Goal: Find specific page/section: Find specific page/section

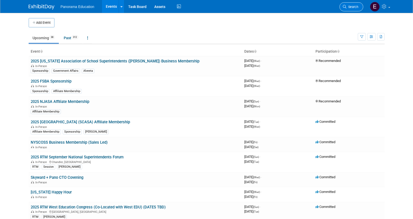
click at [347, 6] on span "Search" at bounding box center [352, 7] width 12 height 4
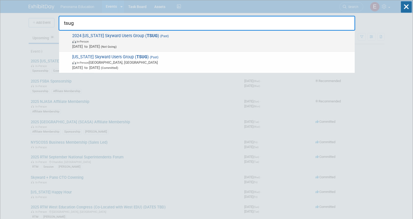
type input "tsug"
click at [126, 43] on span "In-Person" at bounding box center [212, 41] width 280 height 5
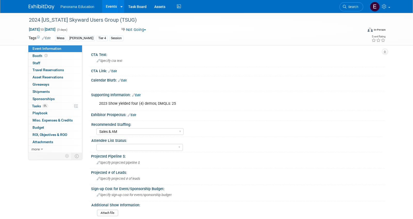
select select "Sales & AM"
click at [46, 69] on span "Travel Reservations 0" at bounding box center [47, 70] width 31 height 4
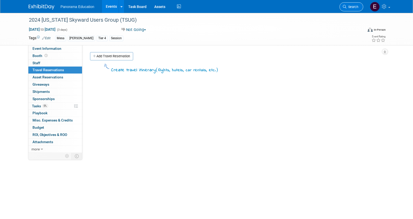
drag, startPoint x: 346, startPoint y: 8, endPoint x: 343, endPoint y: 10, distance: 4.2
click at [346, 8] on span "Search" at bounding box center [352, 7] width 12 height 4
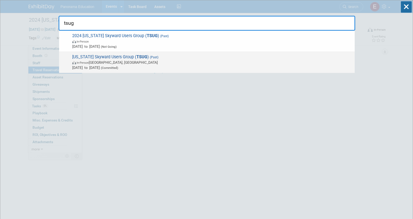
type input "tsug"
click at [175, 62] on span "In-Person Round Rock, TX" at bounding box center [212, 62] width 280 height 5
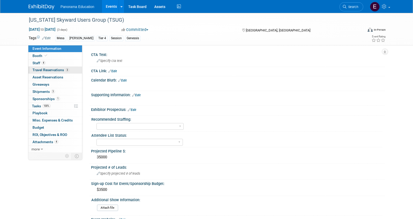
click at [57, 69] on span "Travel Reservations 3" at bounding box center [50, 70] width 37 height 4
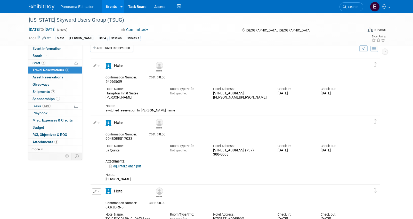
scroll to position [10, 0]
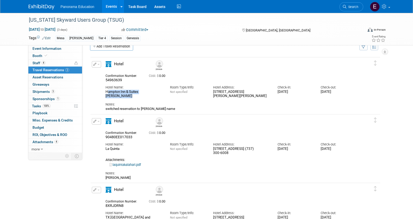
drag, startPoint x: 108, startPoint y: 92, endPoint x: 160, endPoint y: 91, distance: 51.8
click at [160, 91] on div "Hampton Inn & Suites [PERSON_NAME]" at bounding box center [133, 94] width 57 height 9
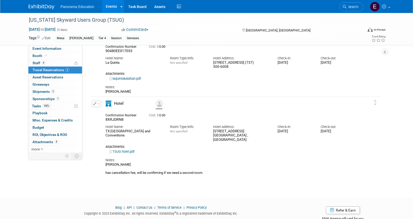
scroll to position [111, 0]
